Goal: Find specific page/section

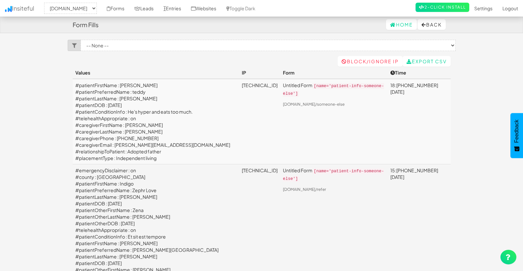
select select "2385"
click at [168, 106] on td "#patientFirstName : Teddy #patientPreferredName : teddy #patientLastName : Bail…" at bounding box center [156, 122] width 167 height 86
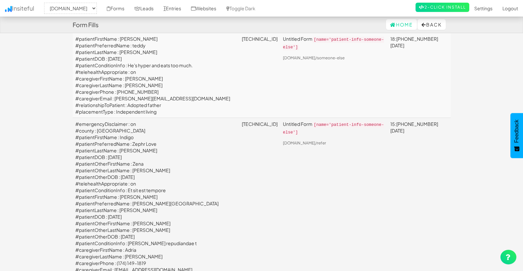
scroll to position [47, 0]
drag, startPoint x: 168, startPoint y: 65, endPoint x: 186, endPoint y: 67, distance: 18.7
click at [186, 67] on td "#patientFirstName : Teddy #patientPreferredName : teddy #patientLastName : Bail…" at bounding box center [156, 75] width 167 height 86
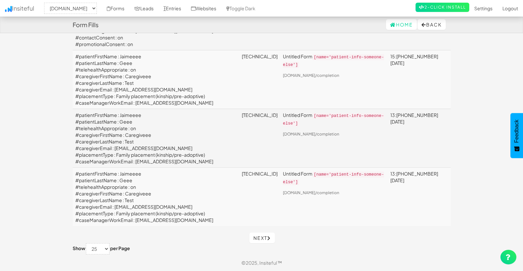
scroll to position [2187, 0]
click at [269, 240] on icon at bounding box center [269, 238] width 4 height 5
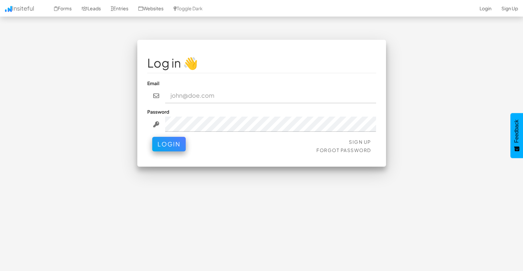
type input "[EMAIL_ADDRESS][DOMAIN_NAME]"
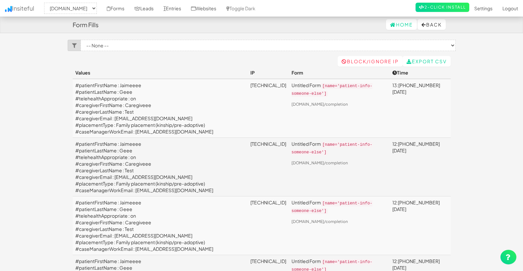
select select "2385"
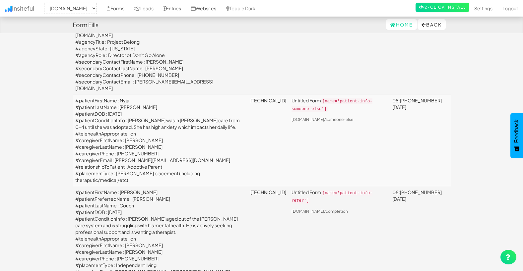
scroll to position [1327, 0]
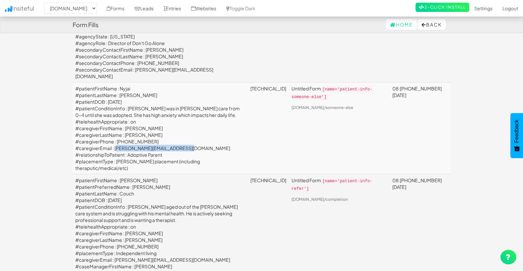
drag, startPoint x: 185, startPoint y: 196, endPoint x: 115, endPoint y: 195, distance: 70.0
click at [115, 174] on td "#patientFirstName : Nyjai #patientLastName : Hoffer #patientDOB : 2009-12-03 #p…" at bounding box center [160, 129] width 175 height 92
copy td "margaret@projectbelongva.org"
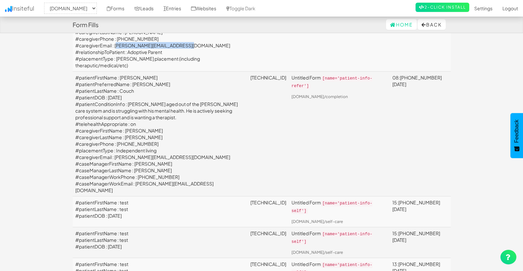
scroll to position [1663, 0]
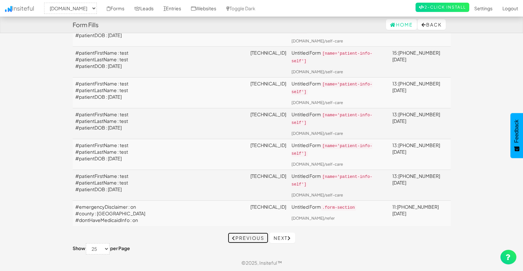
click at [254, 234] on link "Previous" at bounding box center [248, 238] width 40 height 11
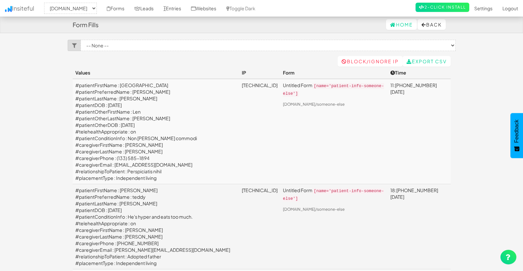
select select "2385"
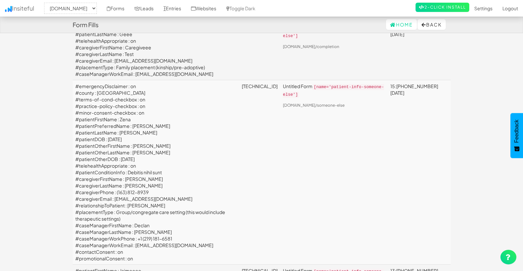
scroll to position [642, 0]
